Goal: Transaction & Acquisition: Purchase product/service

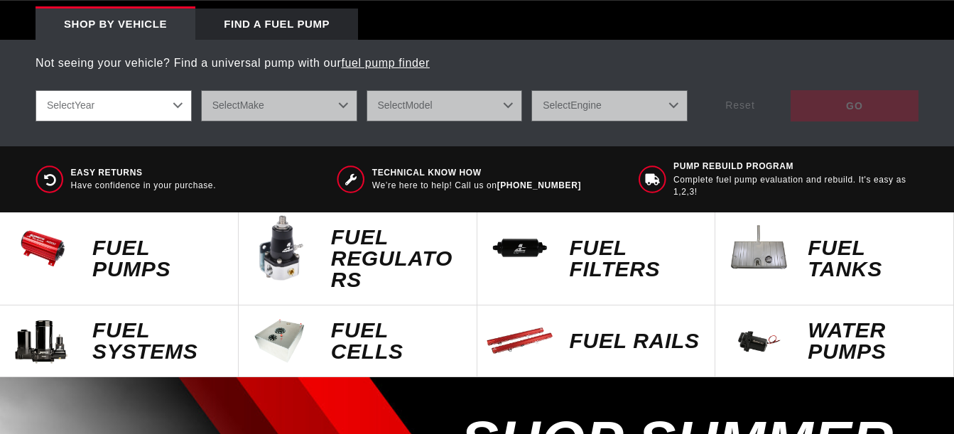
scroll to position [497, 0]
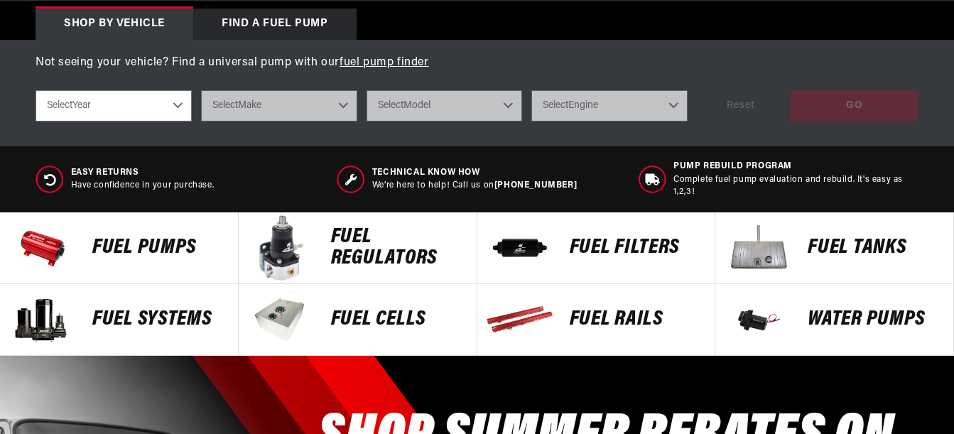
click at [143, 243] on p "Fuel Pumps" at bounding box center [157, 247] width 131 height 21
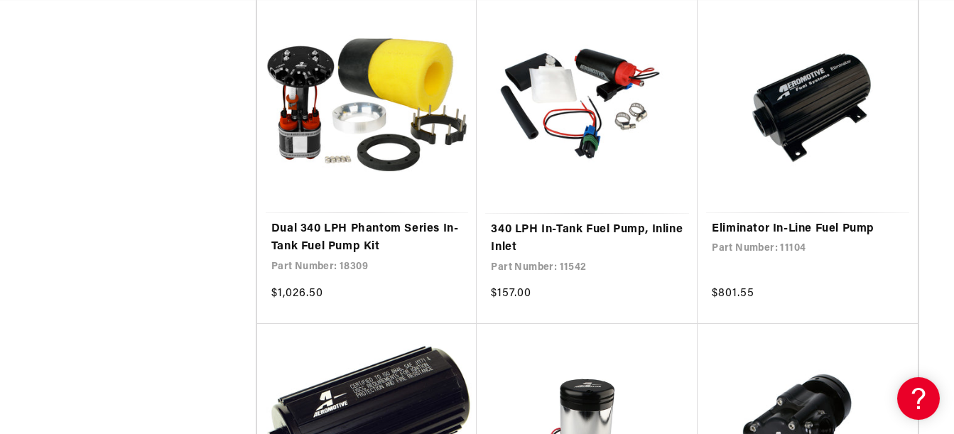
scroll to position [0, 1652]
click at [752, 223] on link "Eliminator In-Line Fuel Pump" at bounding box center [807, 229] width 192 height 18
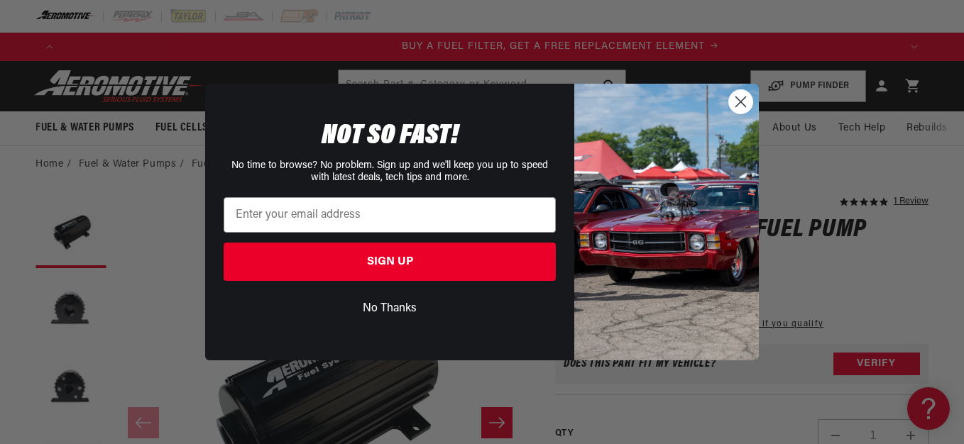
scroll to position [0, 836]
